Goal: Information Seeking & Learning: Learn about a topic

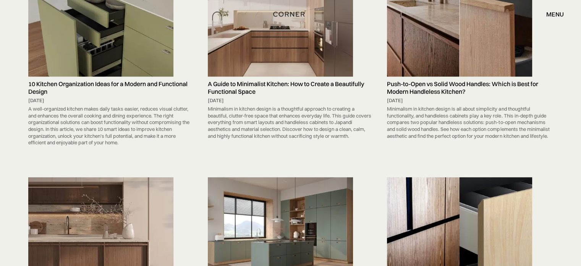
scroll to position [3789, 0]
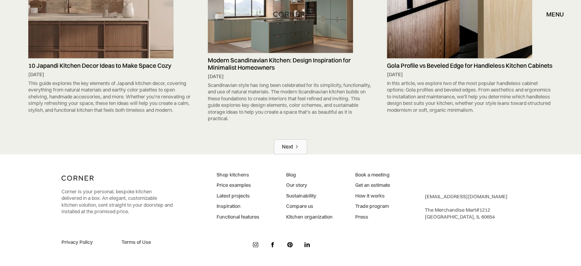
click at [295, 144] on icon "Next Page" at bounding box center [297, 146] width 5 height 5
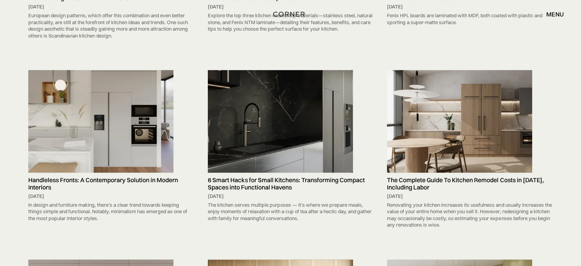
scroll to position [3594, 0]
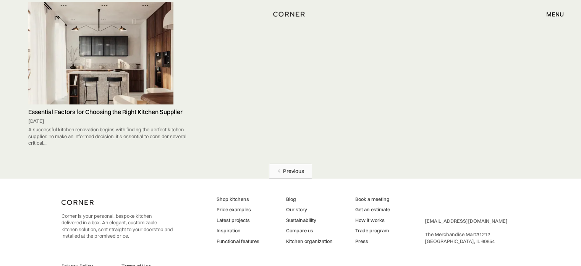
scroll to position [2068, 0]
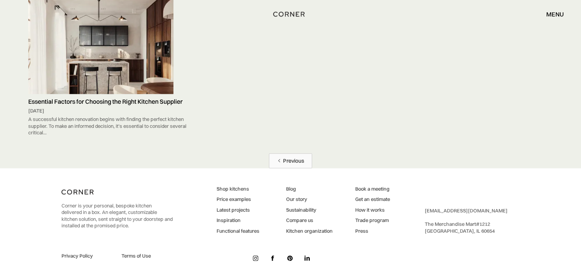
click at [293, 157] on div "Previous" at bounding box center [293, 160] width 21 height 7
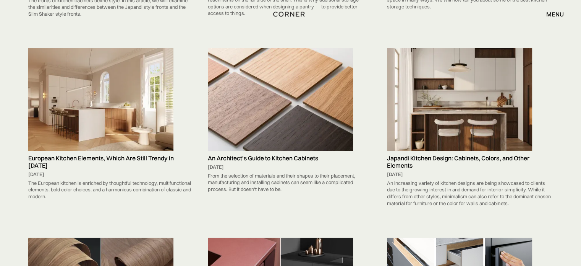
scroll to position [2900, 0]
